Goal: Transaction & Acquisition: Book appointment/travel/reservation

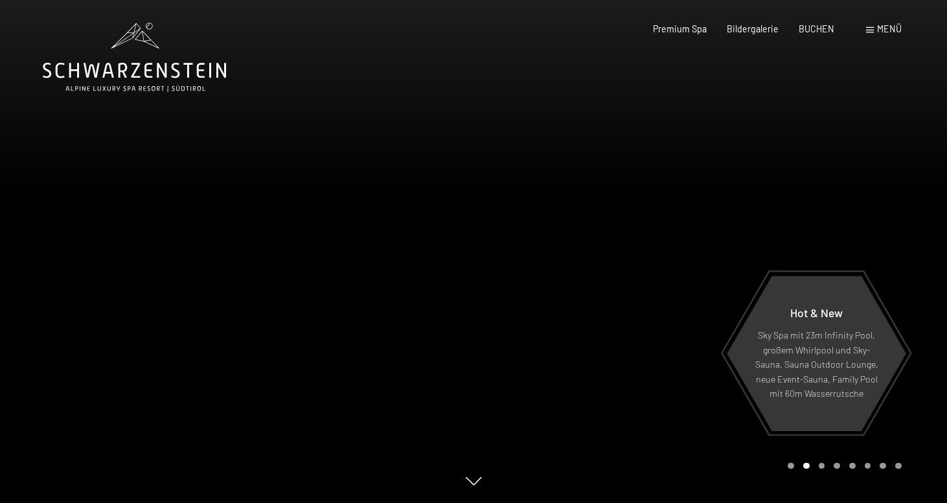
click at [141, 66] on icon at bounding box center [134, 57] width 183 height 69
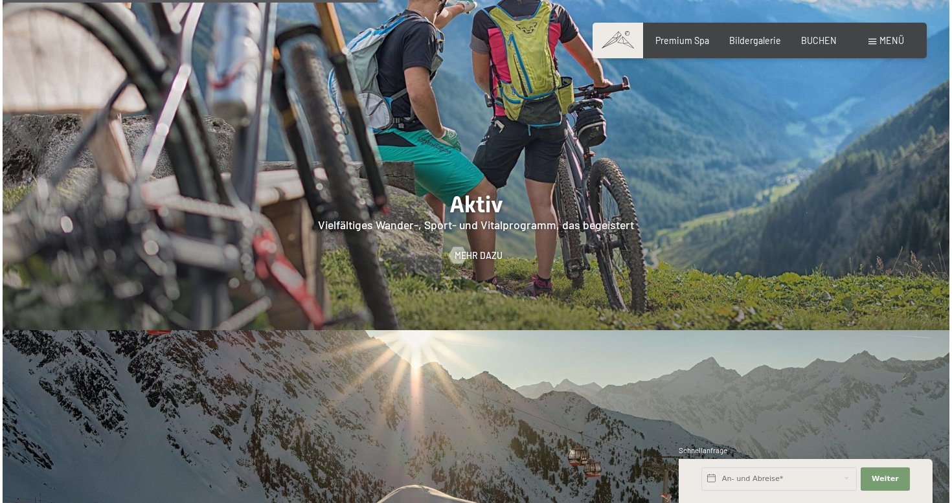
scroll to position [2118, 0]
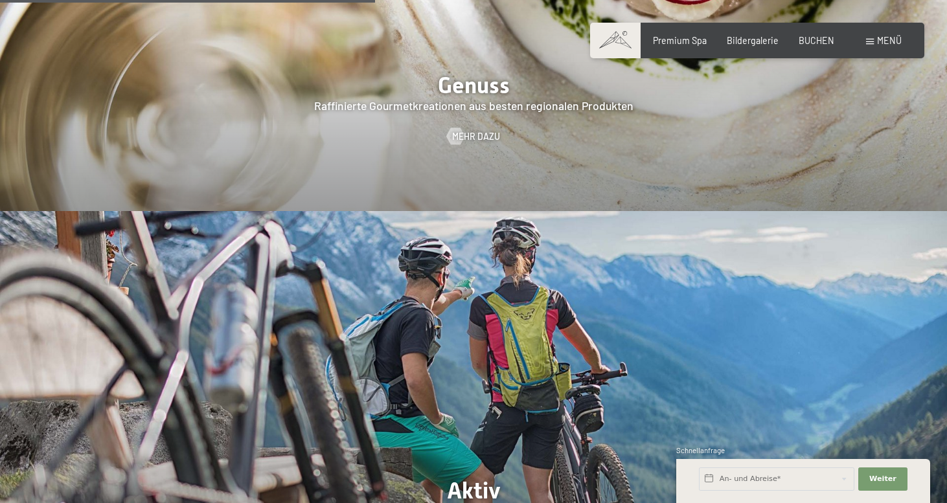
click at [872, 41] on span at bounding box center [870, 42] width 8 height 6
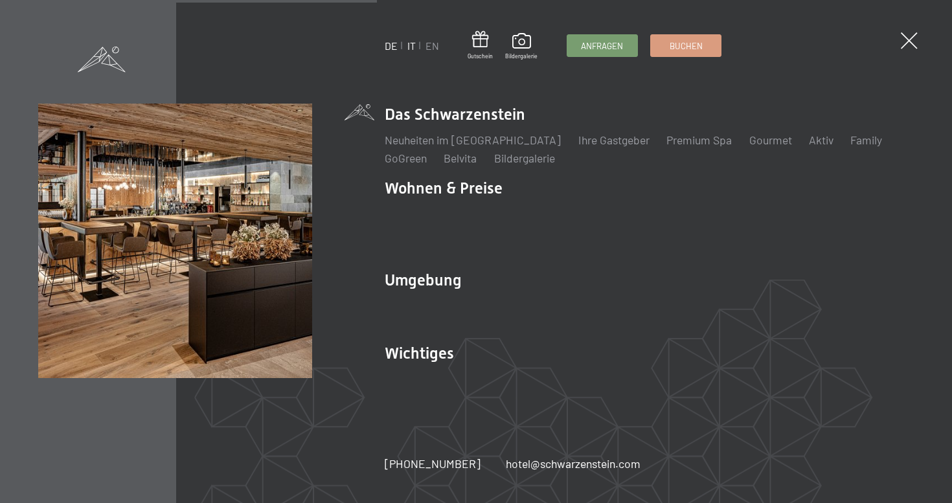
click at [415, 48] on link "IT" at bounding box center [411, 46] width 8 height 12
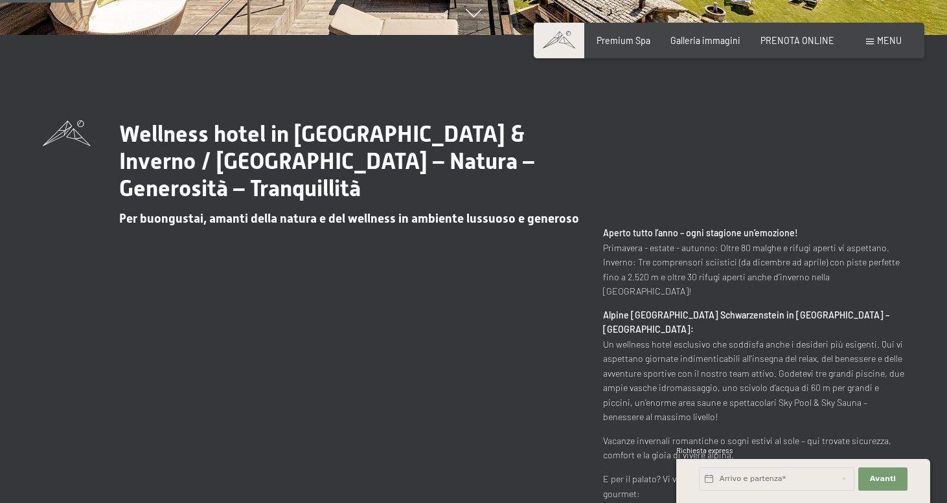
scroll to position [593, 0]
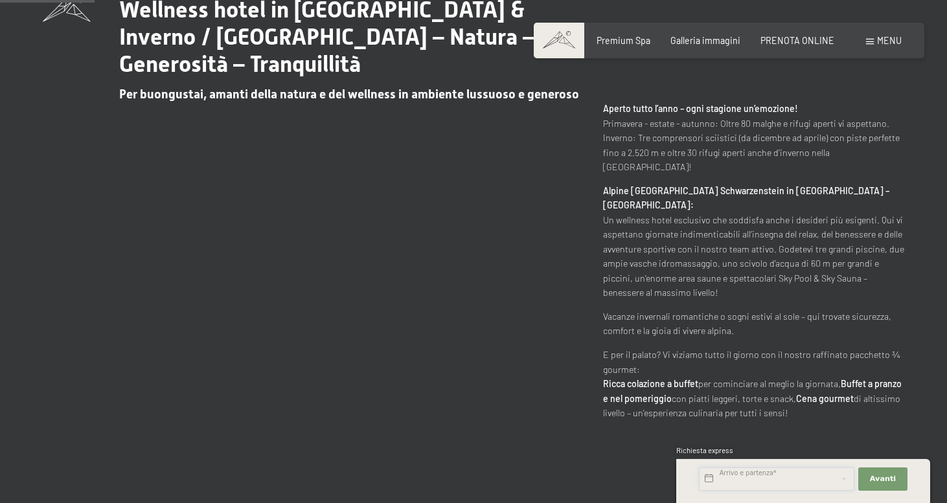
click at [761, 479] on input "text" at bounding box center [776, 479] width 155 height 23
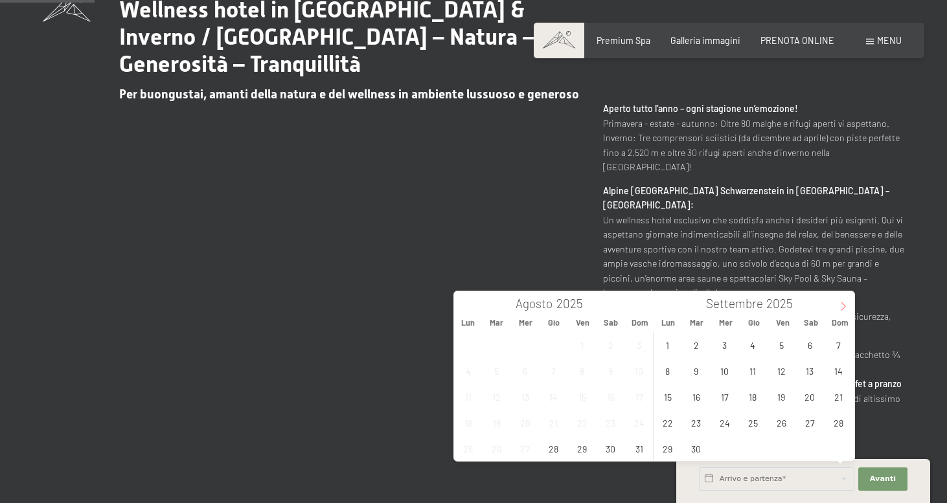
click at [846, 304] on icon at bounding box center [843, 306] width 9 height 9
click at [815, 445] on span "29" at bounding box center [809, 448] width 25 height 25
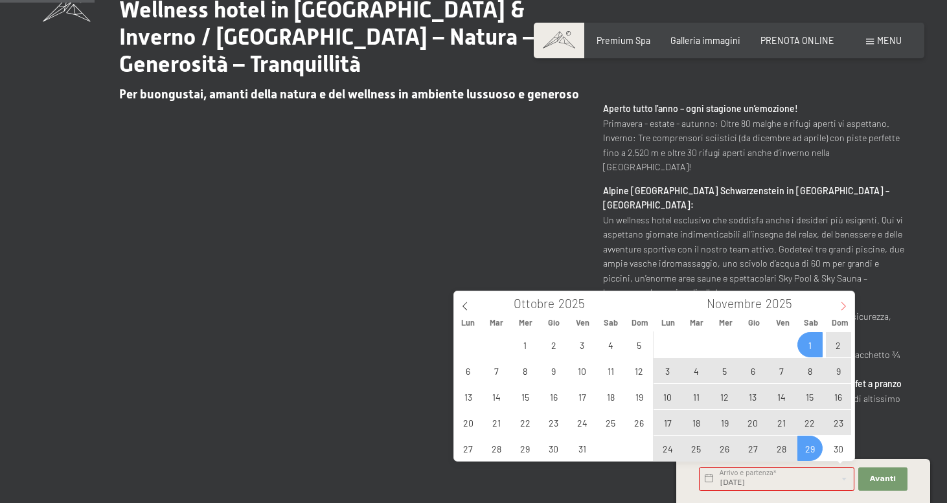
click at [839, 302] on icon at bounding box center [843, 306] width 9 height 9
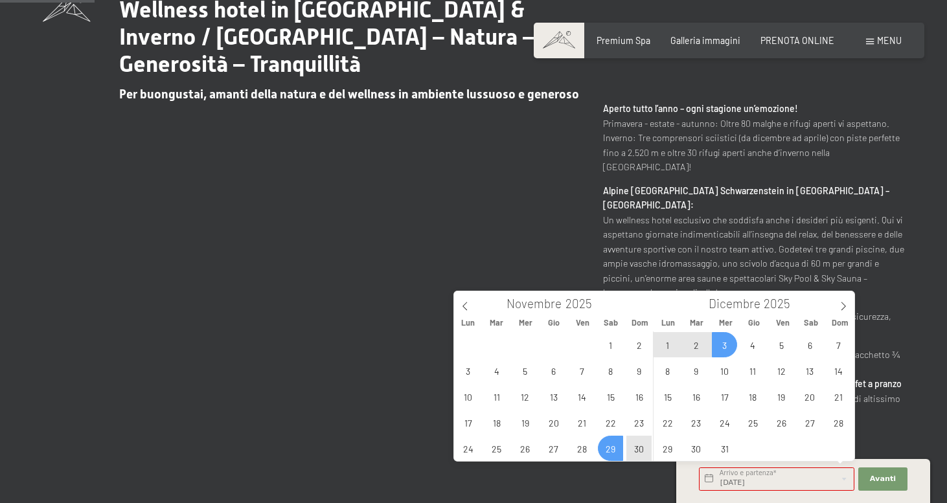
click at [730, 346] on span "3" at bounding box center [724, 344] width 25 height 25
type input "Sab. 29/11/2025 - Mer. 03/12/2025"
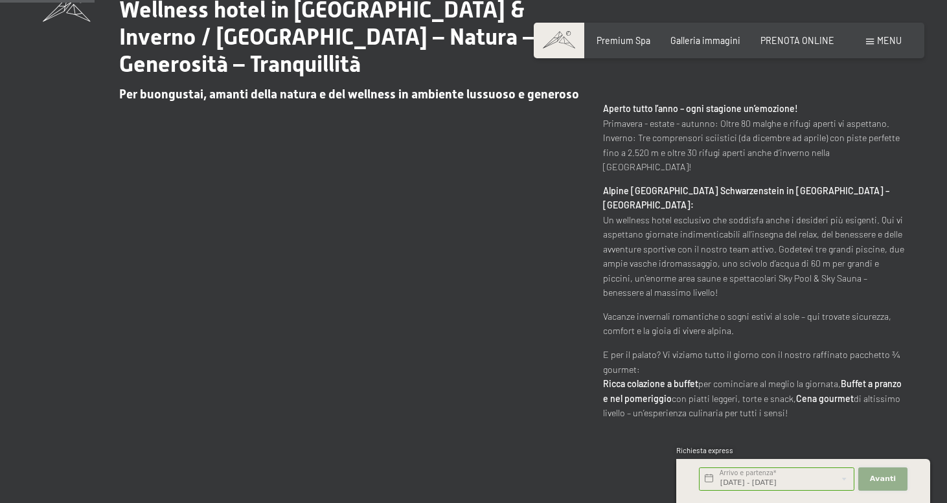
click at [894, 479] on span "Avanti" at bounding box center [883, 479] width 26 height 10
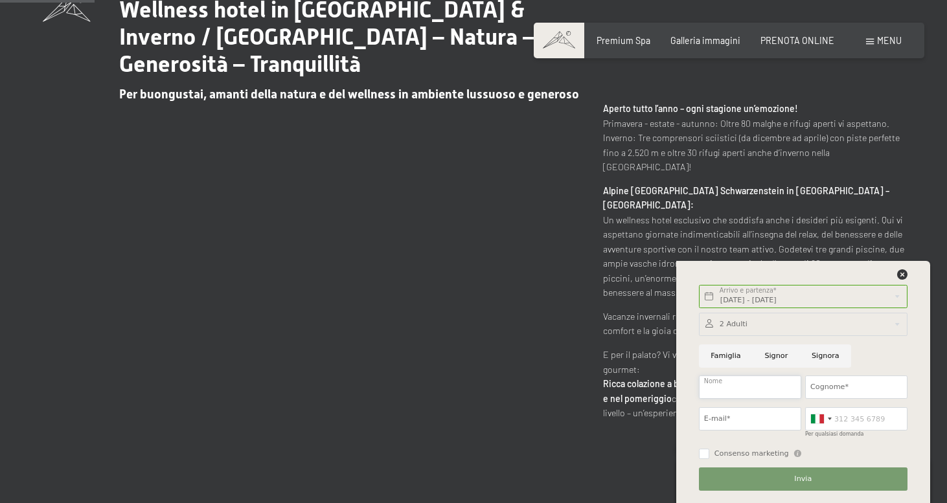
click at [783, 387] on input "Nome" at bounding box center [750, 387] width 102 height 23
click at [771, 389] on input "Nome" at bounding box center [750, 387] width 102 height 23
click at [832, 356] on input "Signora" at bounding box center [825, 356] width 51 height 23
radio input "true"
click at [753, 391] on input "Nome" at bounding box center [750, 387] width 102 height 23
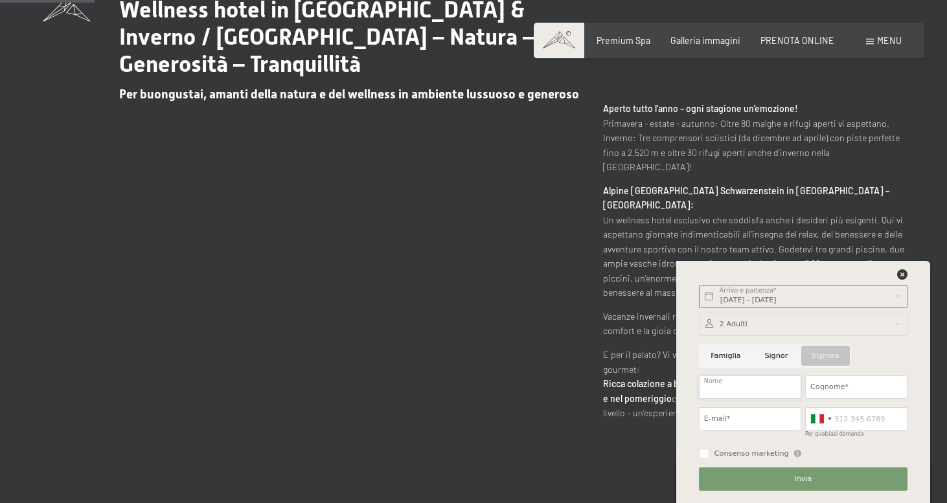
click at [791, 393] on input "Nome" at bounding box center [750, 387] width 102 height 23
type input "enza"
type input "filoso"
type input "e.effe78@gmail.com"
type input "3479176994"
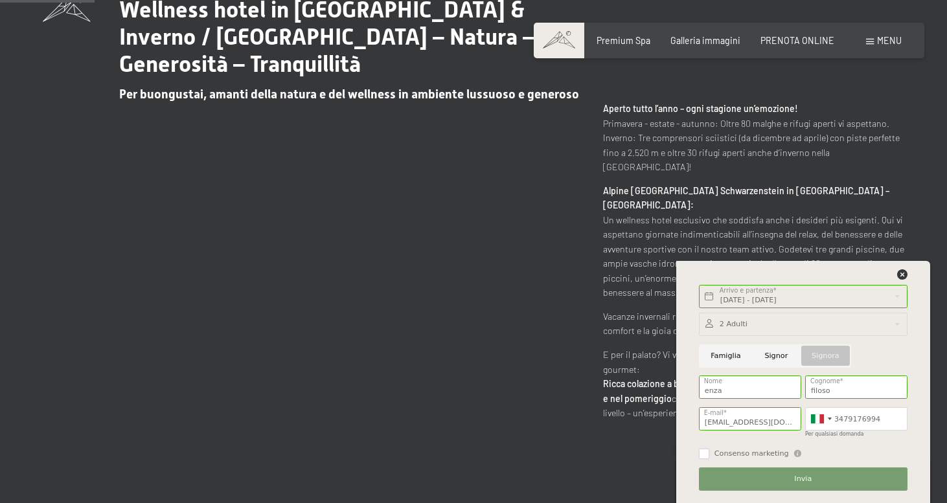
click at [701, 454] on input "Consenso marketing" at bounding box center [704, 454] width 10 height 10
checkbox input "true"
click at [738, 474] on button "Invia" at bounding box center [803, 479] width 209 height 23
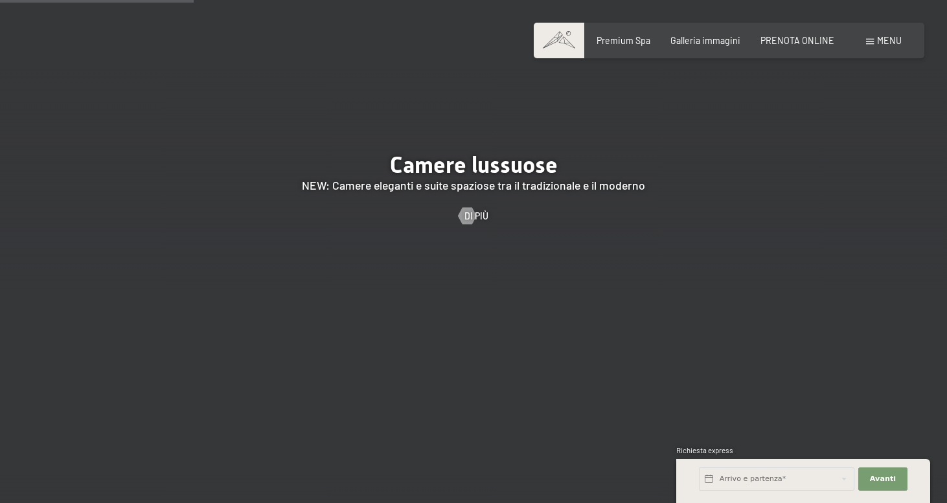
scroll to position [1106, 0]
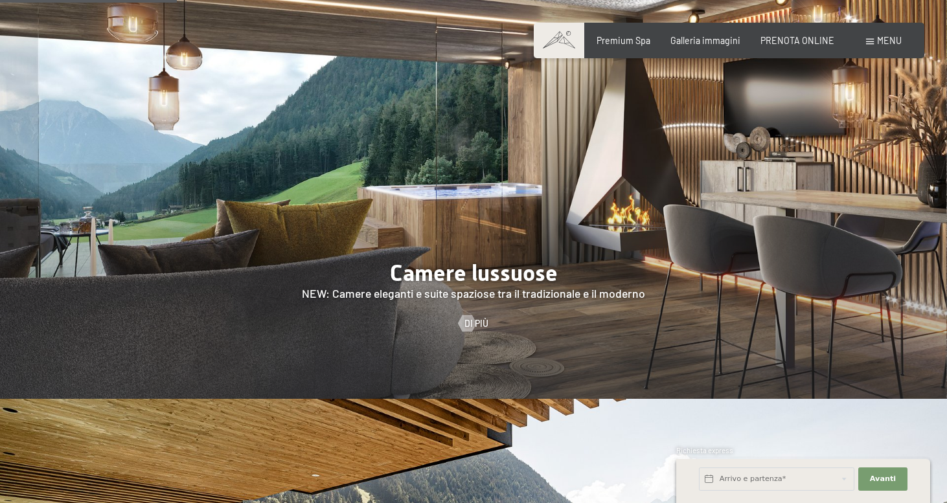
click at [466, 259] on div at bounding box center [473, 196] width 947 height 405
click at [475, 234] on div at bounding box center [473, 196] width 947 height 405
click at [471, 315] on div at bounding box center [467, 323] width 10 height 17
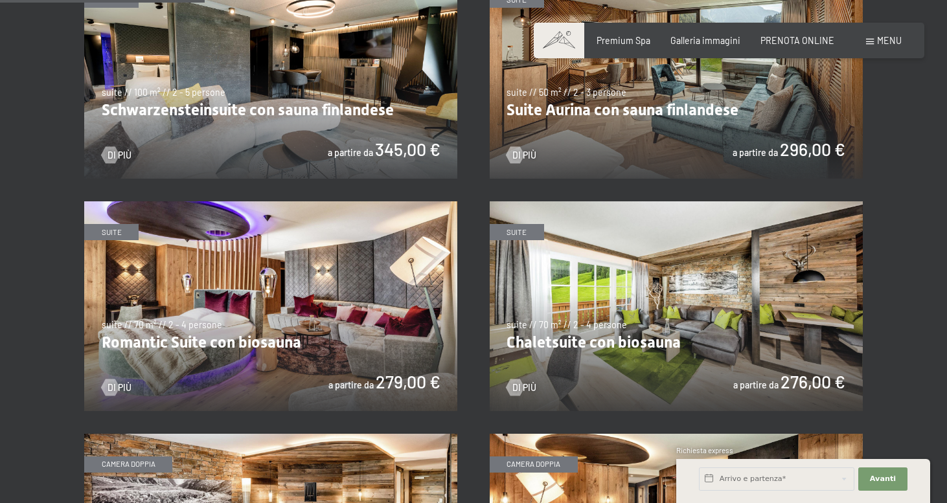
scroll to position [881, 0]
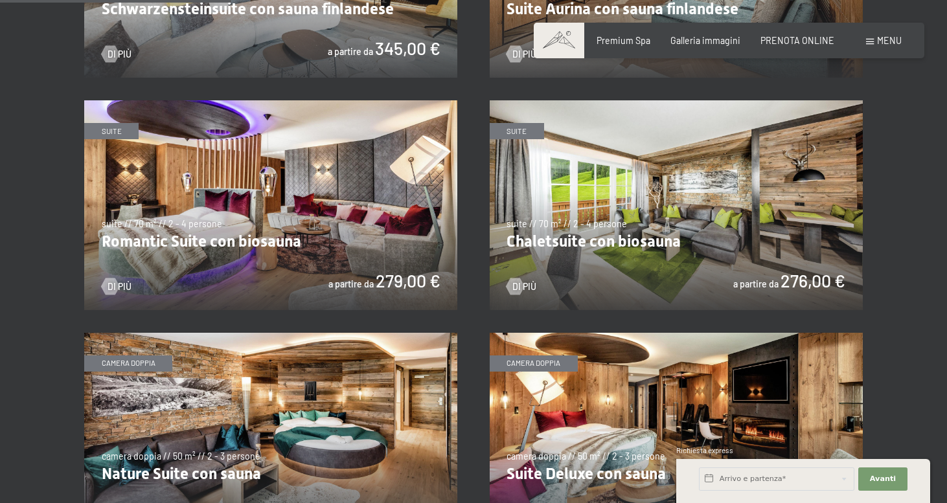
click at [522, 131] on img at bounding box center [676, 205] width 373 height 210
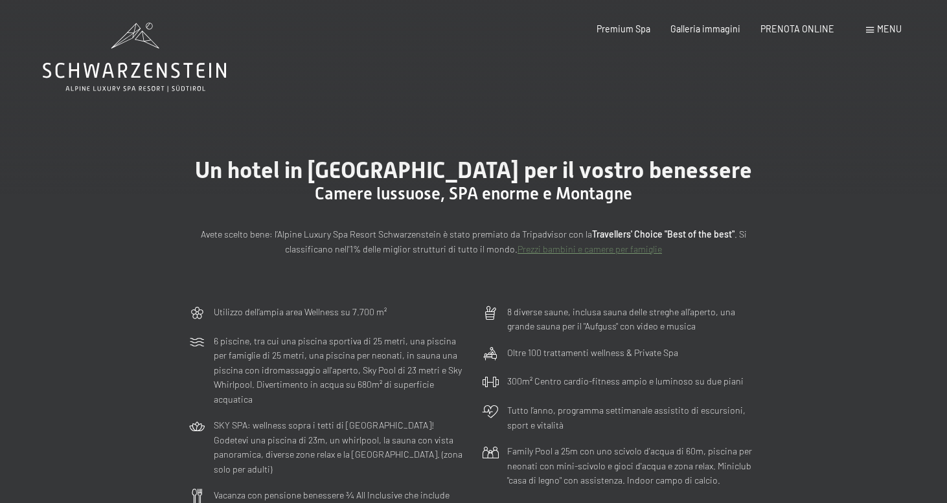
click at [153, 61] on icon at bounding box center [134, 57] width 183 height 69
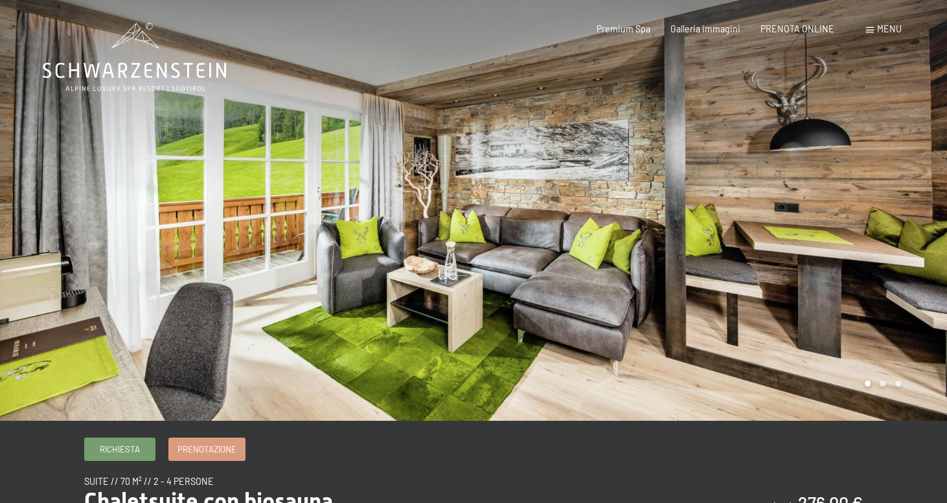
drag, startPoint x: 728, startPoint y: 237, endPoint x: 480, endPoint y: 212, distance: 249.3
click at [480, 212] on div at bounding box center [709, 210] width 473 height 421
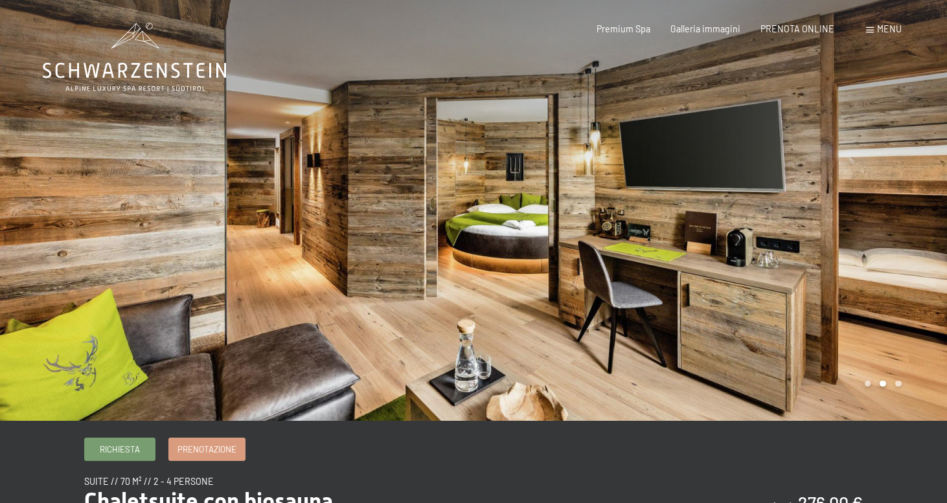
drag, startPoint x: 708, startPoint y: 252, endPoint x: 439, endPoint y: 251, distance: 268.8
click at [451, 421] on div at bounding box center [473, 421] width 935 height 0
drag, startPoint x: 720, startPoint y: 278, endPoint x: 433, endPoint y: 263, distance: 287.3
click at [433, 421] on div at bounding box center [473, 421] width 935 height 0
drag, startPoint x: 642, startPoint y: 284, endPoint x: 835, endPoint y: 288, distance: 192.4
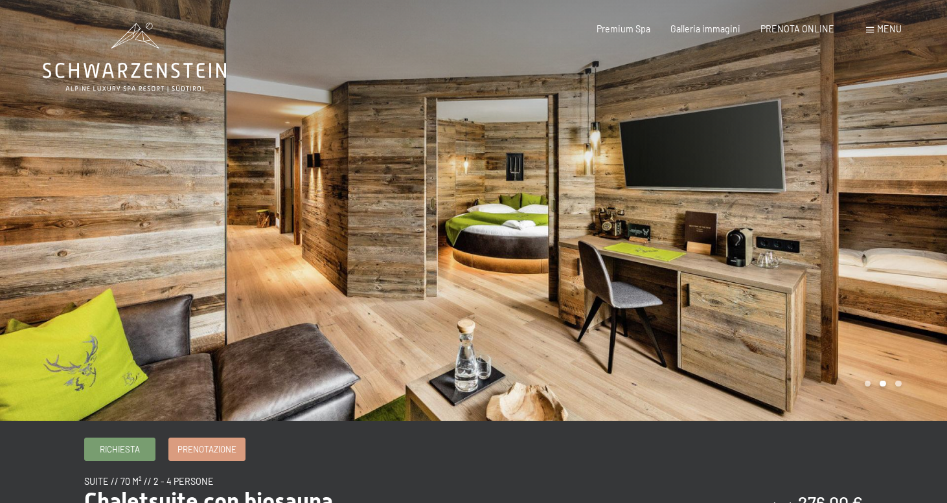
click at [835, 288] on div at bounding box center [709, 210] width 473 height 421
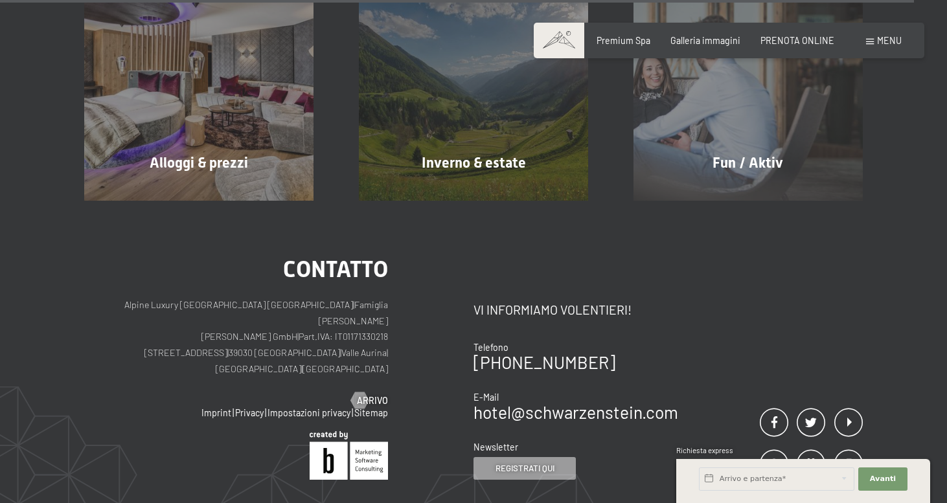
scroll to position [5373, 0]
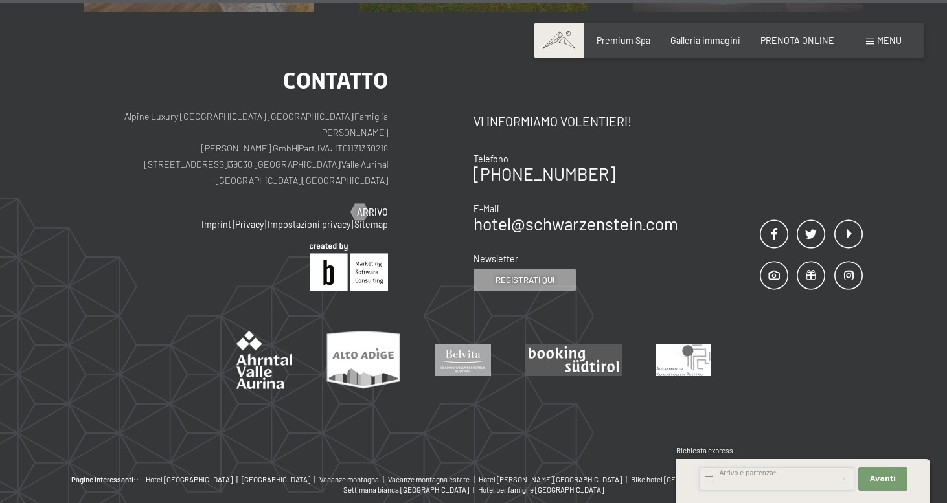
click at [767, 476] on input "text" at bounding box center [776, 479] width 155 height 23
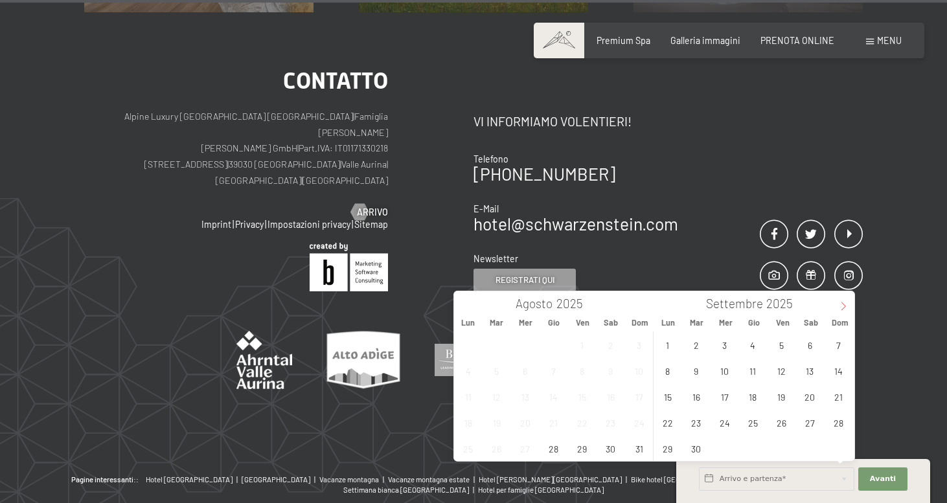
click at [843, 308] on icon at bounding box center [843, 306] width 9 height 9
click at [851, 455] on div "27 28 29 30 31 1 2 3 4 5 6 7 8 9 10 11 12 13 14 15 16 17 18 19 20 21 22 23 24 2…" at bounding box center [752, 397] width 199 height 130
click at [843, 451] on span "30" at bounding box center [838, 448] width 25 height 25
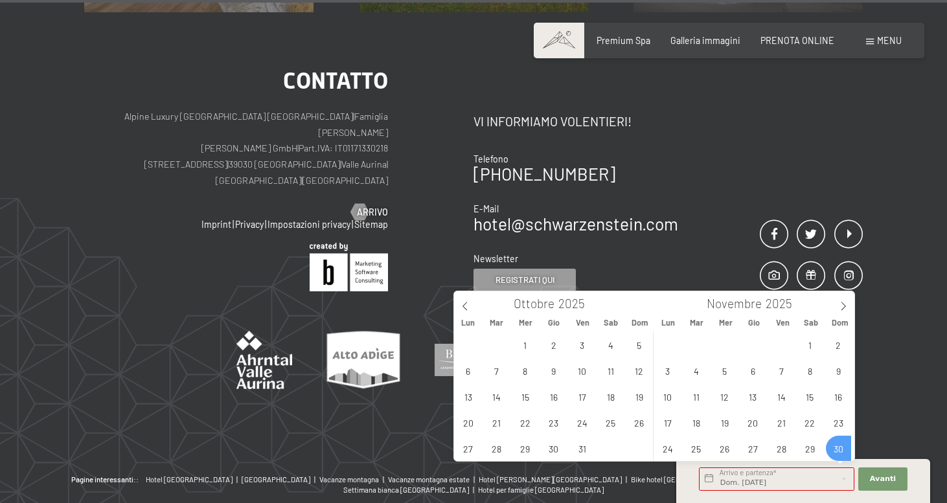
click at [839, 447] on div "27 28 29 30 31 1 2 3 4 5 6 7 8 9 10 11 12 13 14 15 16 17 18 19 20 21 22 23 24 2…" at bounding box center [752, 397] width 199 height 130
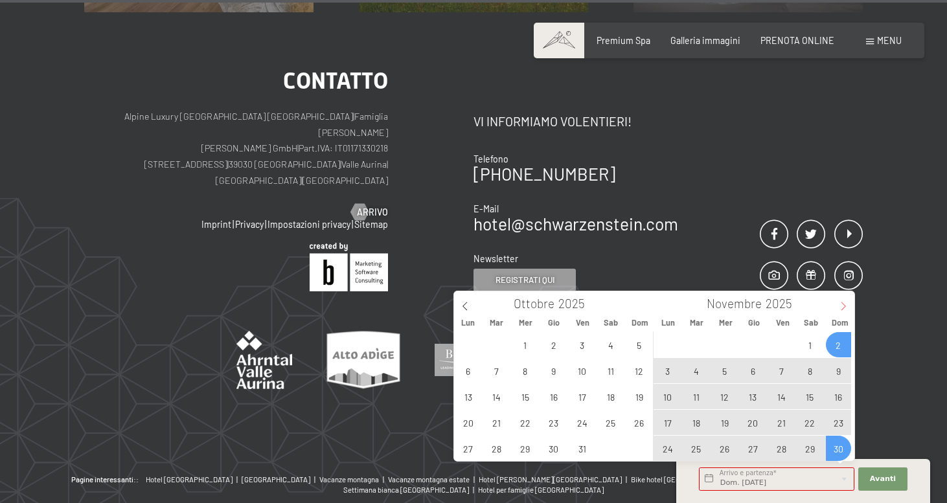
click at [843, 305] on icon at bounding box center [843, 306] width 9 height 9
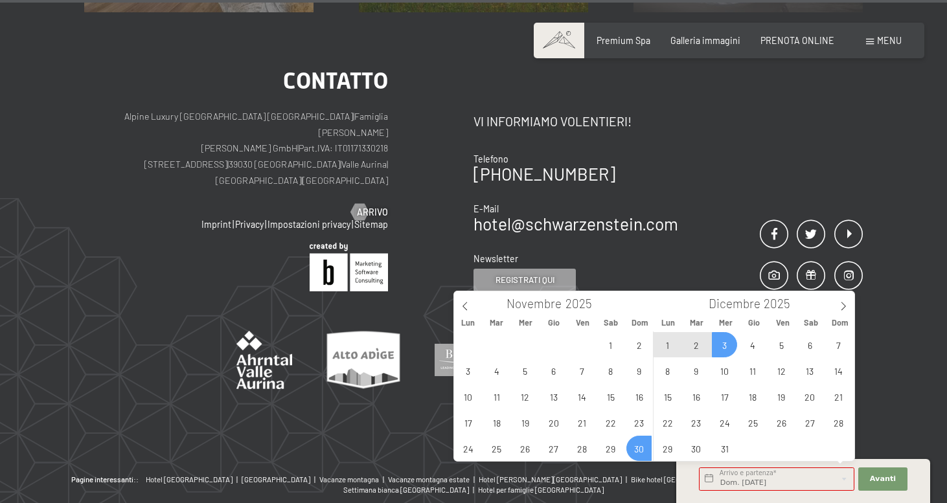
click at [721, 350] on span "3" at bounding box center [724, 344] width 25 height 25
type input "Dom. 30/11/2025 - Mer. 03/12/2025"
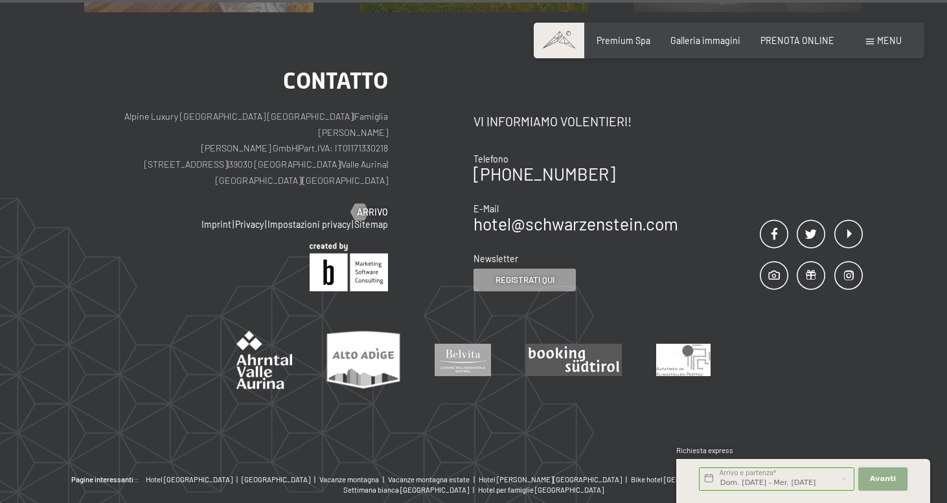
click at [880, 482] on span "Avanti" at bounding box center [883, 479] width 26 height 10
